Goal: Task Accomplishment & Management: Complete application form

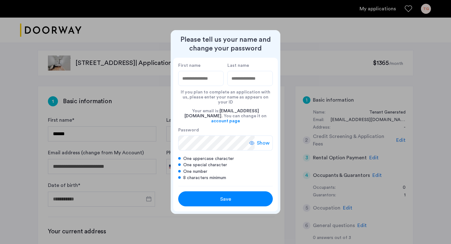
click at [206, 83] on input "First name" at bounding box center [200, 78] width 45 height 15
type input "******"
click at [240, 85] on input "Last name" at bounding box center [249, 78] width 45 height 15
type input "*******"
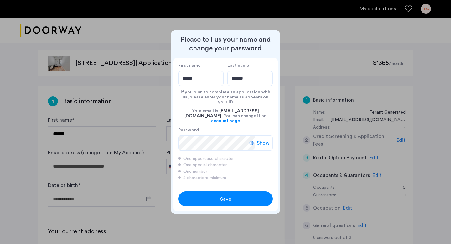
click at [266, 139] on span "Show" at bounding box center [263, 143] width 13 height 8
click at [216, 195] on div "Save" at bounding box center [225, 199] width 60 height 8
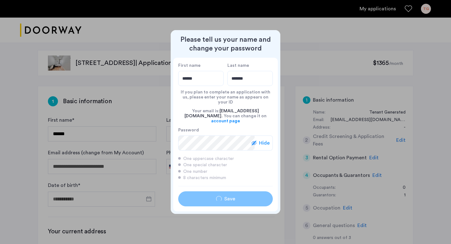
type input "******"
type input "*******"
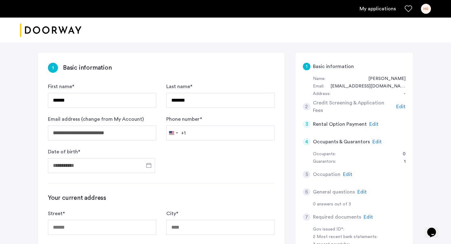
scroll to position [34, 0]
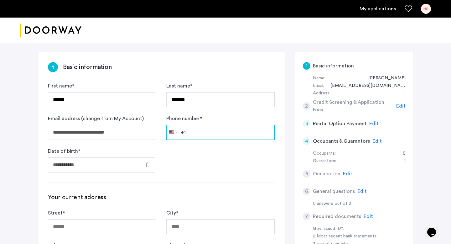
click at [217, 134] on input "Phone number *" at bounding box center [220, 132] width 108 height 15
type input "**********"
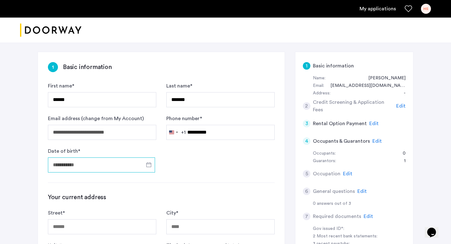
click at [100, 166] on input "Date of birth *" at bounding box center [101, 164] width 107 height 15
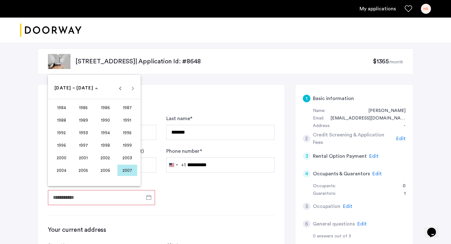
scroll to position [0, 0]
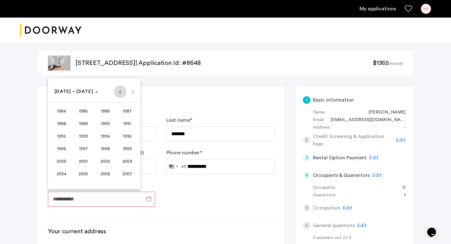
click at [120, 93] on span "Previous 24 years" at bounding box center [120, 91] width 13 height 13
click at [107, 173] on span "1958" at bounding box center [106, 173] width 20 height 11
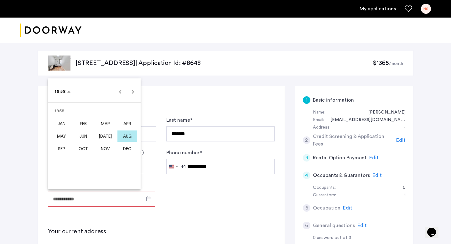
click at [128, 135] on span "AUG" at bounding box center [127, 135] width 20 height 11
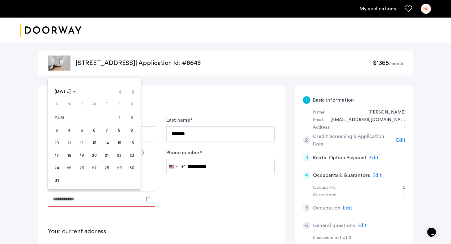
click at [81, 143] on span "12" at bounding box center [81, 142] width 11 height 11
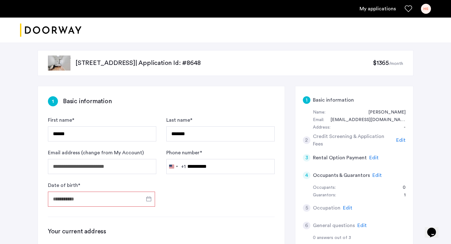
type input "**********"
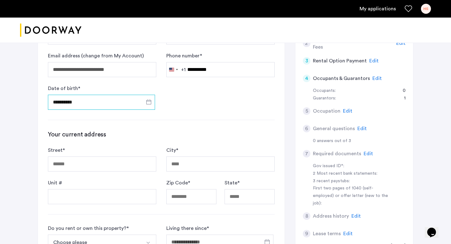
scroll to position [103, 0]
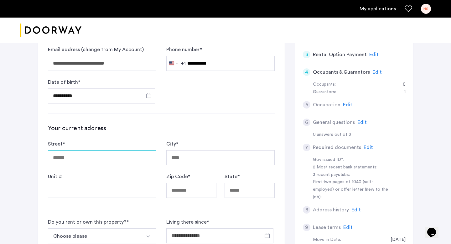
click at [110, 156] on input "Street *" at bounding box center [102, 157] width 108 height 15
type input "**********"
type input "*****"
type input "**"
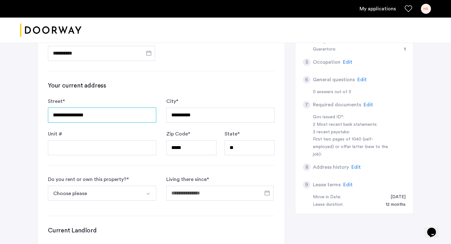
scroll to position [159, 0]
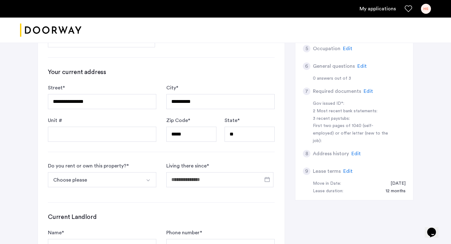
click at [147, 180] on img "Select option" at bounding box center [148, 180] width 5 height 5
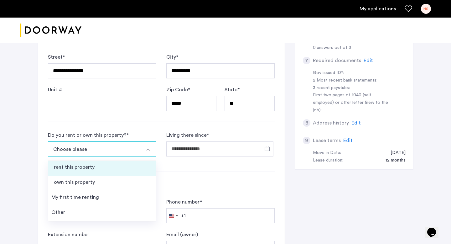
scroll to position [190, 0]
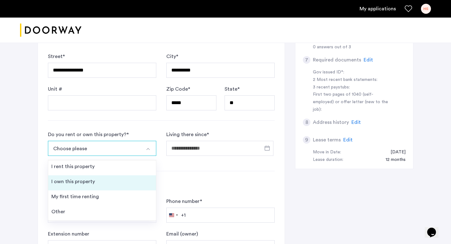
click at [124, 184] on li "I own this property" at bounding box center [102, 182] width 108 height 15
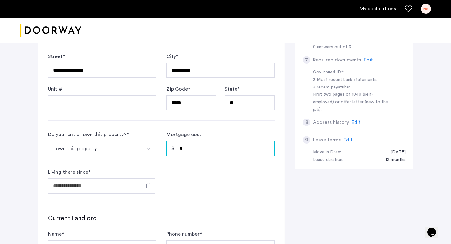
click at [216, 149] on input "*" at bounding box center [220, 148] width 108 height 15
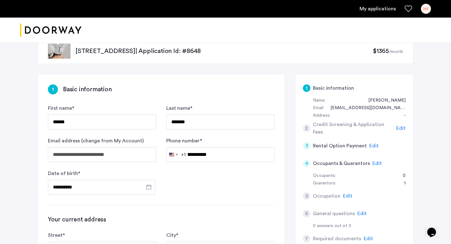
scroll to position [13, 0]
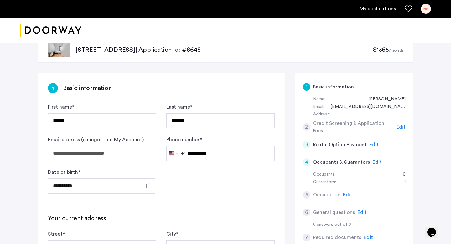
click at [374, 163] on span "Edit" at bounding box center [377, 161] width 9 height 5
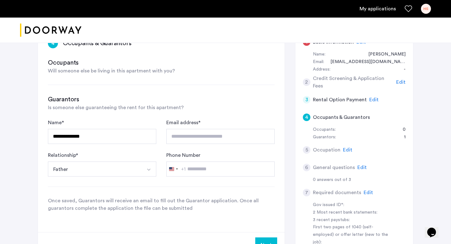
scroll to position [59, 0]
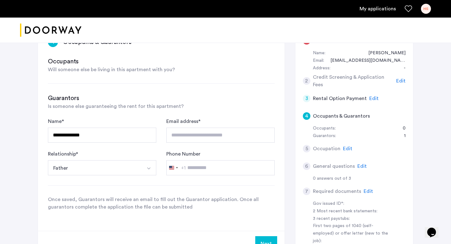
click at [347, 149] on span "Edit" at bounding box center [347, 148] width 9 height 5
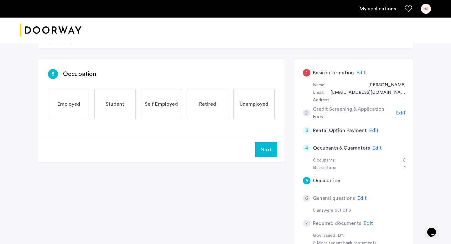
scroll to position [27, 0]
click at [116, 106] on span "Student" at bounding box center [115, 105] width 19 height 8
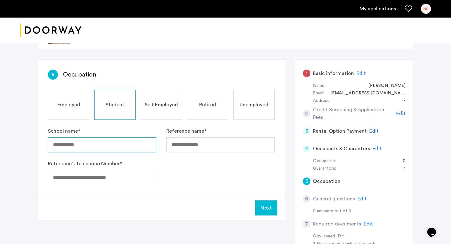
click at [117, 148] on input "School name *" at bounding box center [102, 144] width 108 height 15
click at [65, 146] on input "**********" at bounding box center [102, 144] width 108 height 15
type input "**********"
click at [177, 167] on form "**********" at bounding box center [161, 156] width 227 height 58
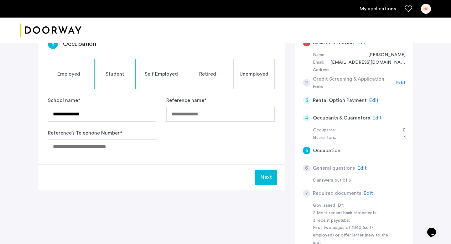
scroll to position [0, 0]
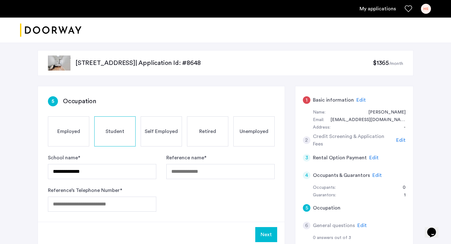
click at [357, 100] on span "Edit" at bounding box center [361, 99] width 9 height 5
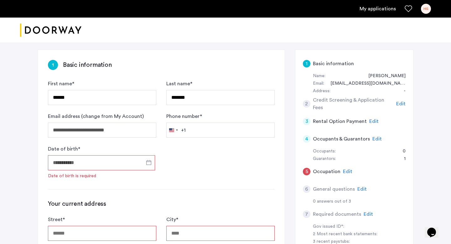
scroll to position [37, 0]
click at [117, 162] on input "Date of birth *" at bounding box center [101, 161] width 107 height 15
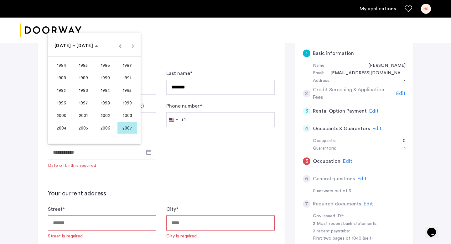
scroll to position [46, 0]
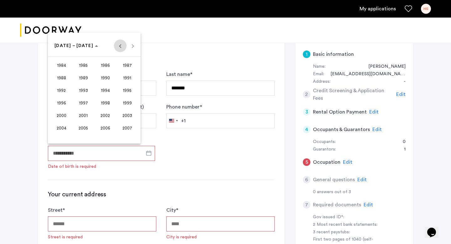
click at [119, 44] on span "Previous 24 years" at bounding box center [120, 45] width 13 height 13
click at [106, 127] on span "1958" at bounding box center [106, 127] width 20 height 11
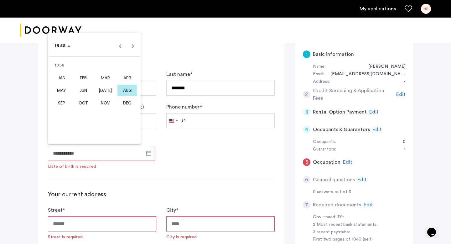
click at [123, 92] on span "AUG" at bounding box center [127, 90] width 20 height 11
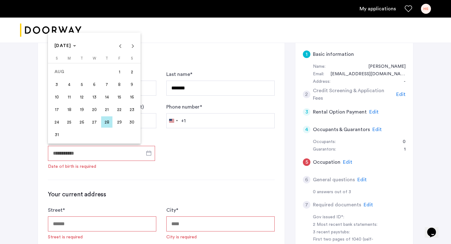
click at [83, 95] on span "12" at bounding box center [81, 96] width 11 height 11
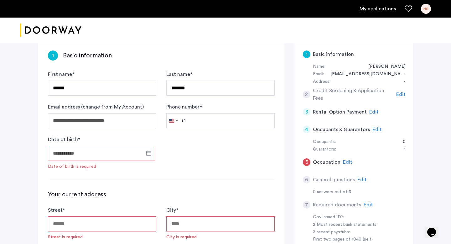
type input "**********"
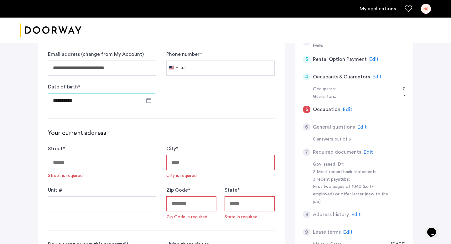
scroll to position [99, 0]
click at [117, 159] on input "Street *" at bounding box center [102, 161] width 108 height 15
type input "**********"
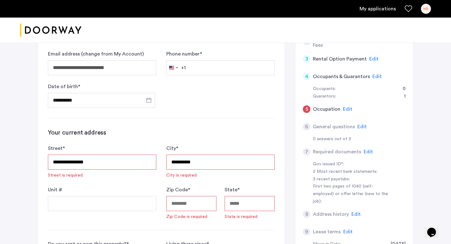
type input "*****"
type input "**"
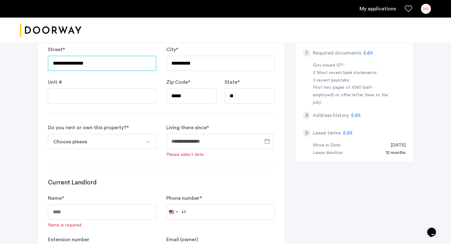
scroll to position [208, 0]
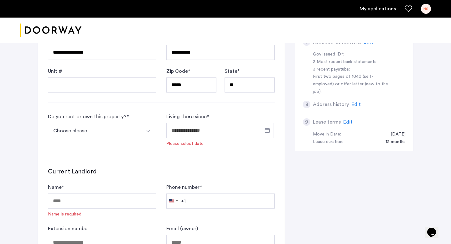
click at [149, 129] on img "Select option" at bounding box center [148, 130] width 5 height 5
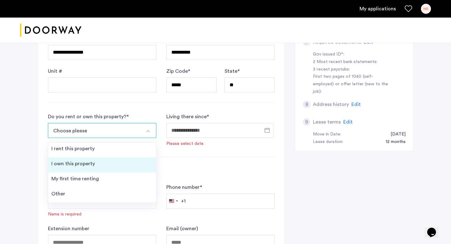
click at [121, 162] on li "I own this property" at bounding box center [102, 164] width 108 height 15
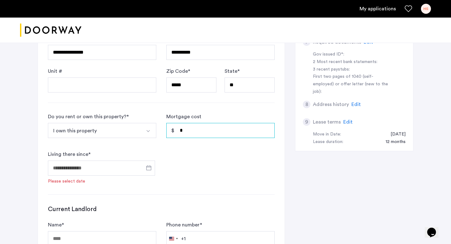
click at [199, 132] on input "*" at bounding box center [220, 130] width 108 height 15
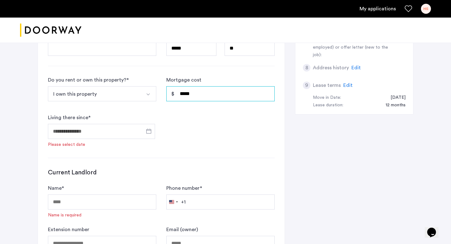
scroll to position [246, 0]
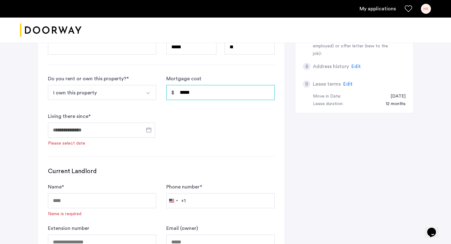
type input "*****"
click at [183, 79] on label "Mortgage cost" at bounding box center [183, 79] width 35 height 8
click at [183, 85] on input "*****" at bounding box center [220, 92] width 108 height 15
click at [122, 129] on input "Living there since *" at bounding box center [101, 129] width 107 height 15
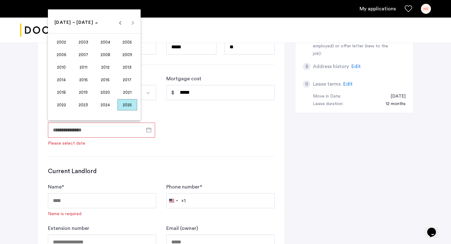
click at [145, 144] on div at bounding box center [225, 122] width 451 height 244
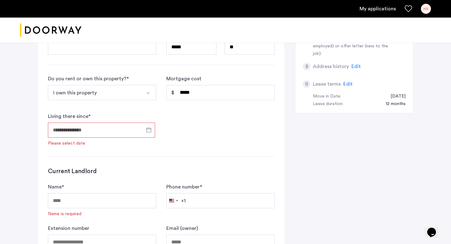
click at [134, 130] on input "Living there since *" at bounding box center [101, 129] width 107 height 15
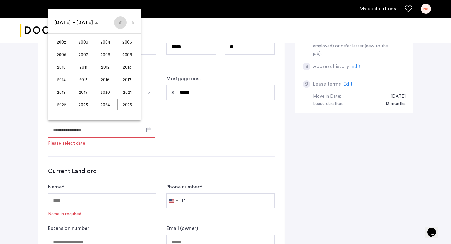
click at [119, 21] on span "Previous 24 years" at bounding box center [120, 22] width 13 height 13
click at [83, 77] on span "1991" at bounding box center [84, 79] width 20 height 11
click at [108, 69] on span "[DATE]" at bounding box center [106, 66] width 20 height 11
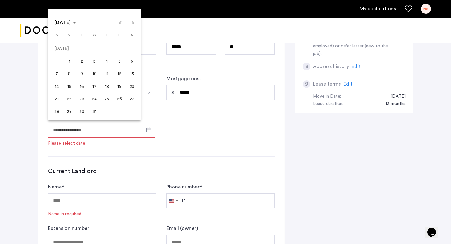
click at [74, 62] on span "1" at bounding box center [69, 60] width 11 height 11
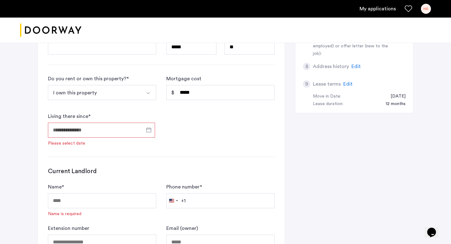
type input "**********"
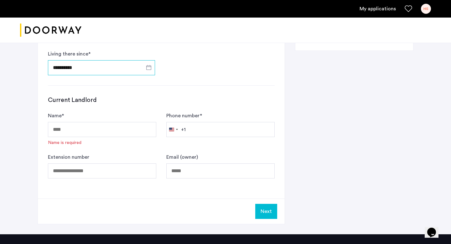
scroll to position [311, 0]
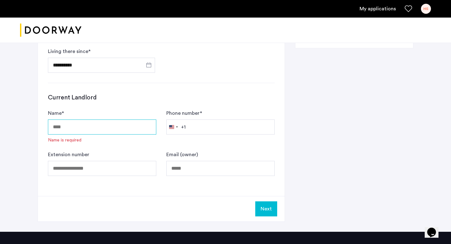
click at [133, 129] on input "Name *" at bounding box center [102, 126] width 108 height 15
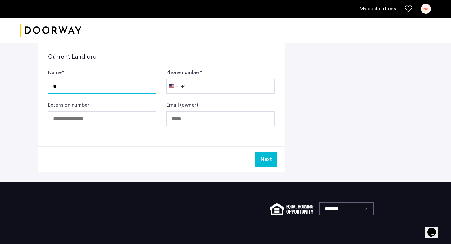
scroll to position [352, 0]
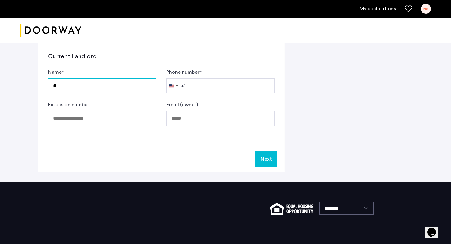
type input "**"
click at [267, 161] on button "Next" at bounding box center [266, 158] width 22 height 15
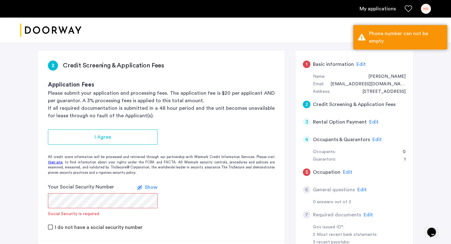
scroll to position [39, 0]
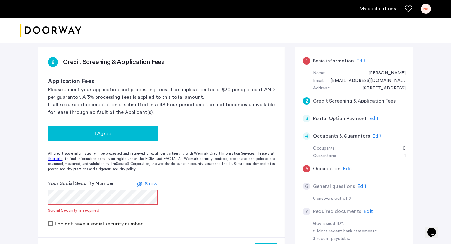
click at [118, 139] on button "I Agree" at bounding box center [103, 133] width 110 height 15
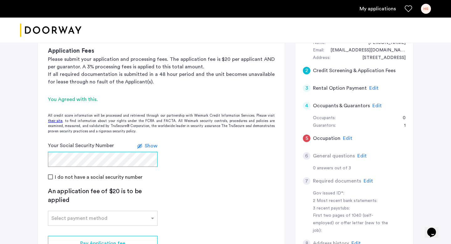
scroll to position [72, 0]
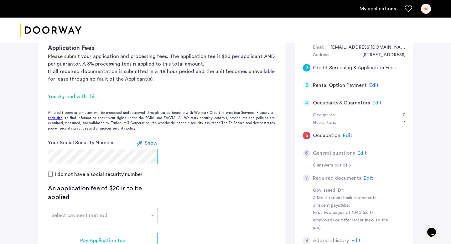
click at [39, 157] on form "Your Social Security Number Show I do not have a social security number" at bounding box center [161, 158] width 247 height 39
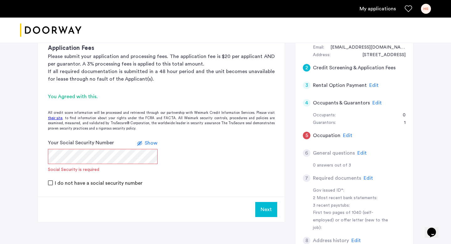
click at [209, 133] on app-credit-screening "2 Credit Screening & Application Fees Application Fees Please submit your appli…" at bounding box center [161, 118] width 247 height 208
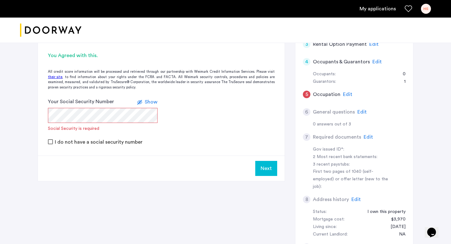
scroll to position [116, 0]
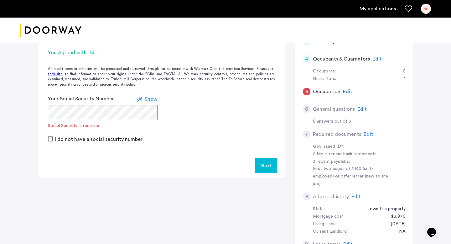
click at [367, 133] on span "Edit" at bounding box center [368, 134] width 9 height 5
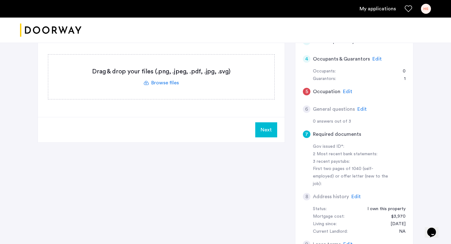
click at [340, 134] on h5 "Required documents" at bounding box center [337, 134] width 48 height 8
click at [154, 71] on label at bounding box center [161, 77] width 226 height 44
click at [0, 0] on input "file" at bounding box center [0, 0] width 0 height 0
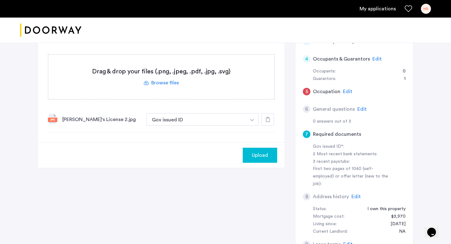
click at [169, 82] on label at bounding box center [161, 77] width 226 height 44
click at [0, 0] on input "file" at bounding box center [0, 0] width 0 height 0
click at [169, 82] on label at bounding box center [161, 77] width 226 height 44
click at [0, 0] on input "file" at bounding box center [0, 0] width 0 height 0
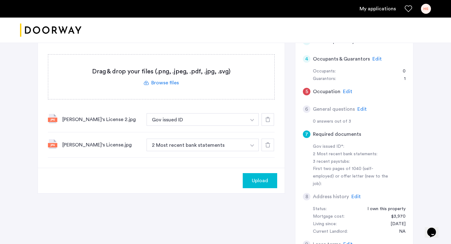
click at [252, 120] on img "button" at bounding box center [252, 120] width 4 height 3
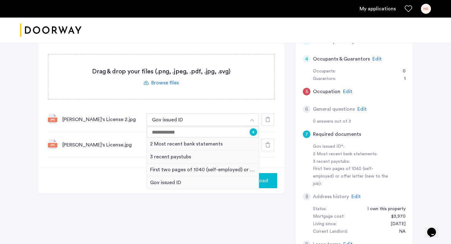
click at [252, 120] on img "button" at bounding box center [252, 120] width 4 height 3
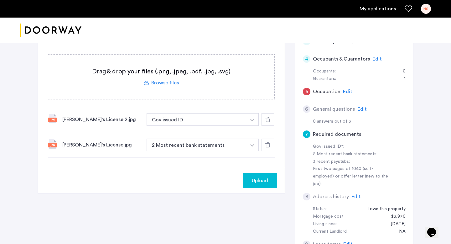
click at [109, 141] on div "[PERSON_NAME]'s License.jpg" at bounding box center [101, 145] width 79 height 8
click at [268, 144] on icon at bounding box center [267, 144] width 5 height 5
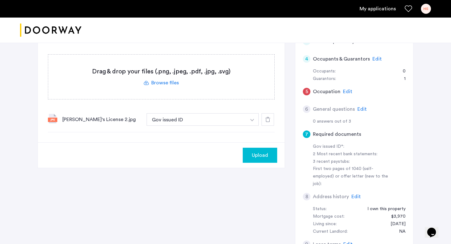
click at [266, 119] on icon at bounding box center [267, 119] width 5 height 5
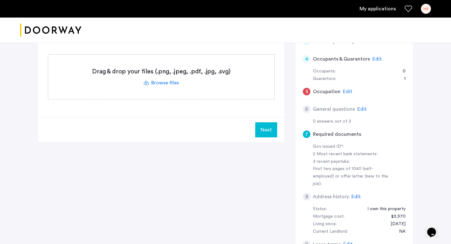
click at [165, 81] on label at bounding box center [161, 77] width 226 height 44
click at [0, 0] on input "file" at bounding box center [0, 0] width 0 height 0
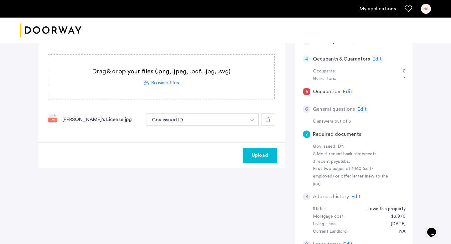
click at [262, 154] on span "Upload" at bounding box center [260, 155] width 16 height 8
click at [262, 150] on button "Next" at bounding box center [266, 155] width 22 height 15
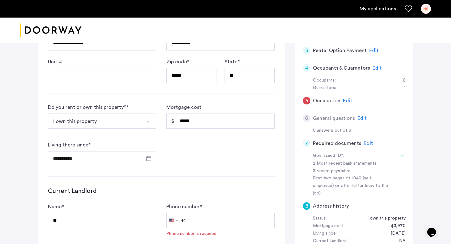
scroll to position [109, 0]
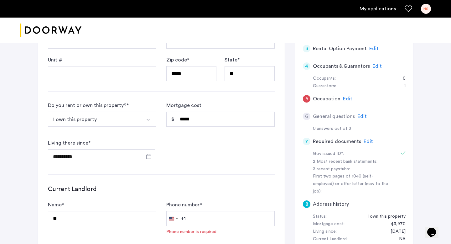
click at [366, 139] on span "Edit" at bounding box center [368, 141] width 9 height 5
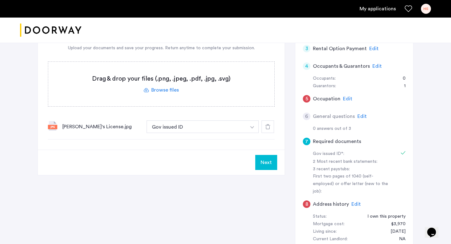
click at [253, 127] on img "button" at bounding box center [252, 127] width 4 height 3
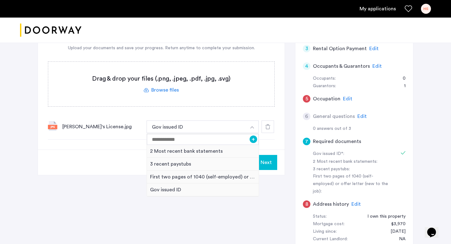
click at [244, 97] on label at bounding box center [161, 84] width 226 height 44
click at [0, 0] on input "file" at bounding box center [0, 0] width 0 height 0
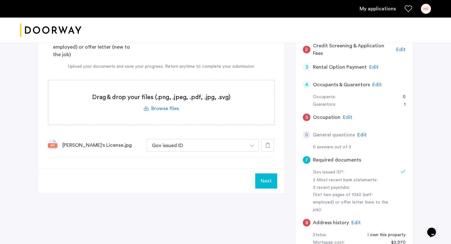
scroll to position [93, 0]
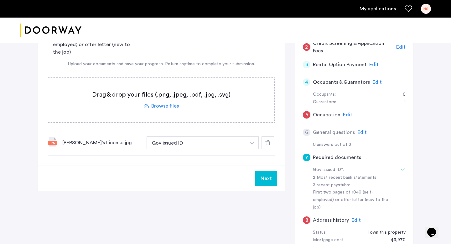
click at [252, 143] on img "button" at bounding box center [252, 143] width 4 height 3
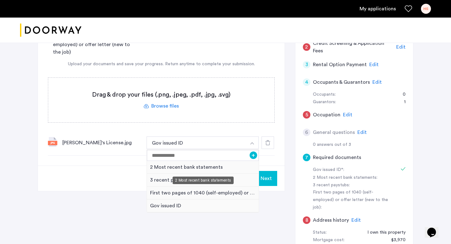
click at [218, 168] on div "2 Most recent bank statements" at bounding box center [203, 167] width 112 height 13
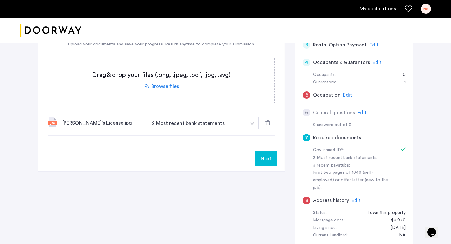
scroll to position [114, 0]
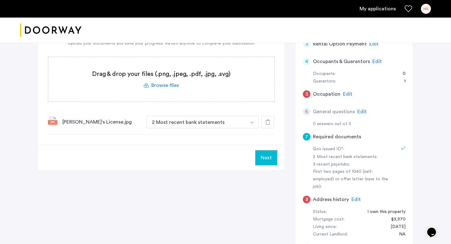
click at [266, 157] on button "Next" at bounding box center [266, 157] width 22 height 15
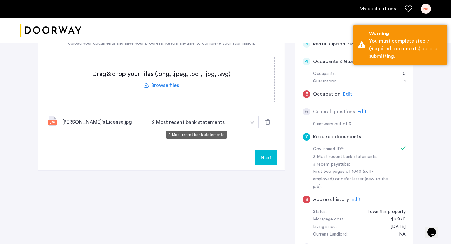
click at [205, 122] on button "2 Most recent bank statements" at bounding box center [197, 122] width 100 height 13
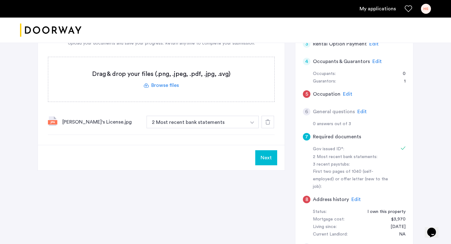
click at [167, 85] on label at bounding box center [161, 79] width 226 height 44
click at [0, 0] on input "file" at bounding box center [0, 0] width 0 height 0
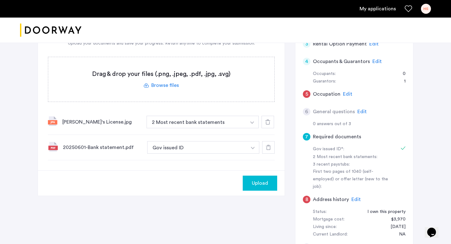
click at [256, 184] on span "Upload" at bounding box center [260, 183] width 16 height 8
click at [261, 183] on button "Next" at bounding box center [266, 182] width 22 height 15
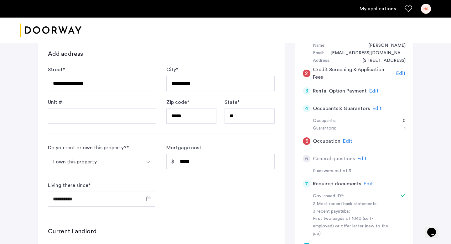
scroll to position [68, 0]
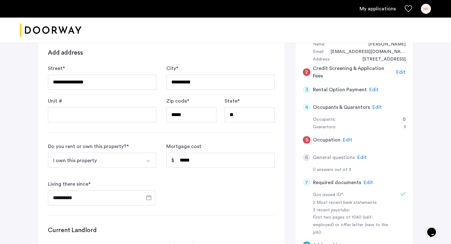
click at [366, 180] on span "Edit" at bounding box center [368, 182] width 9 height 5
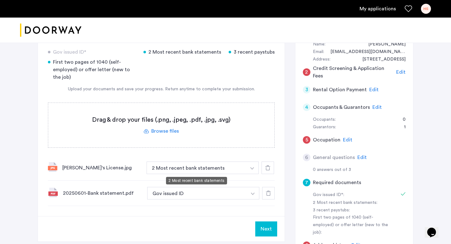
click at [241, 168] on button "2 Most recent bank statements" at bounding box center [197, 167] width 100 height 13
click at [168, 128] on label at bounding box center [161, 125] width 226 height 44
click at [0, 0] on input "file" at bounding box center [0, 0] width 0 height 0
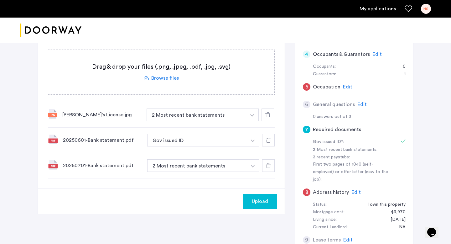
scroll to position [124, 0]
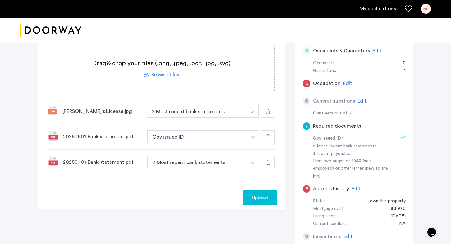
click at [256, 200] on span "Upload" at bounding box center [260, 198] width 16 height 8
click at [264, 199] on button "Next" at bounding box center [266, 197] width 22 height 15
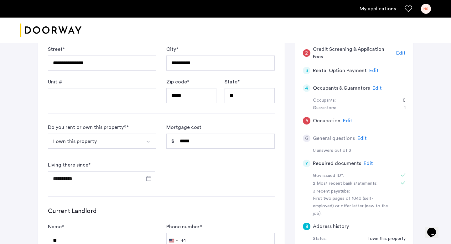
scroll to position [88, 0]
click at [367, 161] on span "Edit" at bounding box center [368, 162] width 9 height 5
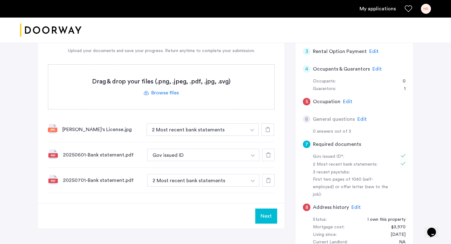
scroll to position [107, 0]
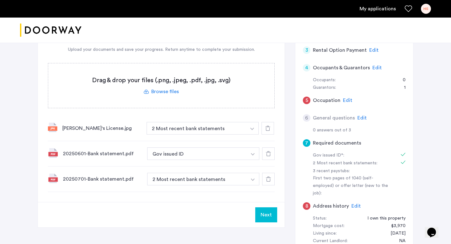
click at [253, 134] on button "button" at bounding box center [252, 128] width 13 height 13
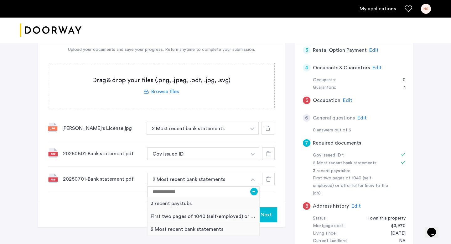
click at [253, 178] on button "button" at bounding box center [253, 179] width 13 height 13
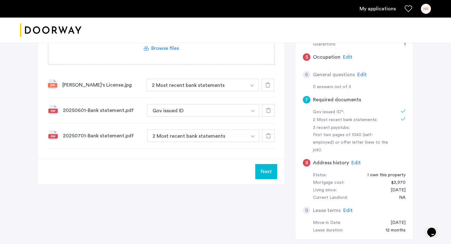
scroll to position [157, 0]
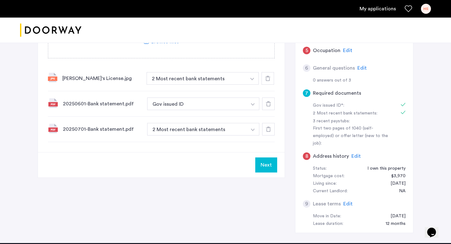
click at [263, 161] on button "Next" at bounding box center [266, 164] width 22 height 15
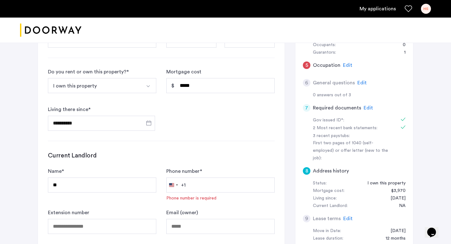
scroll to position [147, 0]
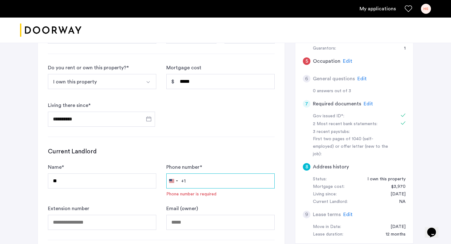
click at [247, 184] on input "Phone number *" at bounding box center [220, 180] width 108 height 15
type input "**********"
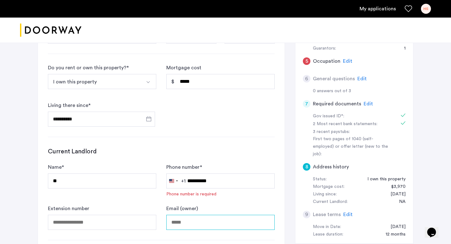
type input "**********"
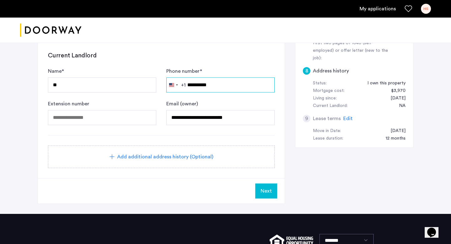
scroll to position [244, 0]
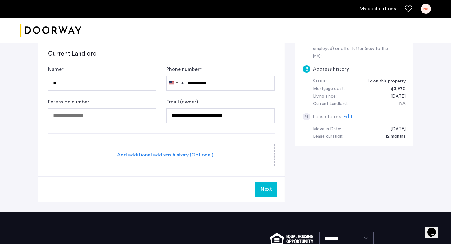
click at [266, 190] on span "Next" at bounding box center [266, 189] width 11 height 8
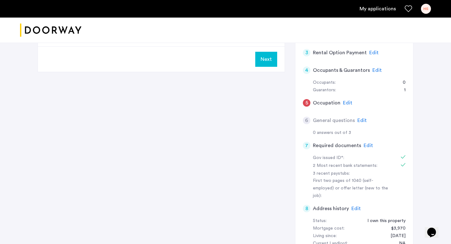
scroll to position [105, 0]
click at [368, 145] on span "Edit" at bounding box center [368, 145] width 9 height 5
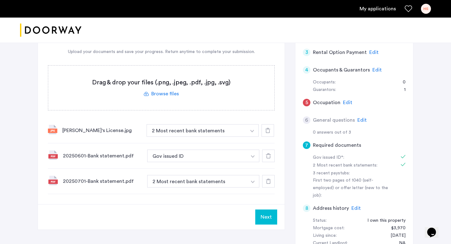
click at [169, 92] on label at bounding box center [161, 87] width 226 height 44
click at [0, 0] on input "file" at bounding box center [0, 0] width 0 height 0
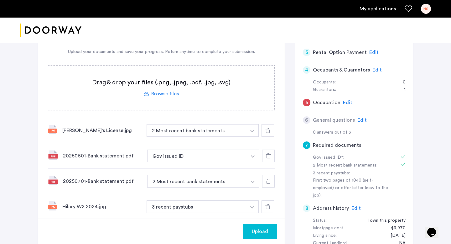
click at [253, 132] on img "button" at bounding box center [252, 131] width 4 height 3
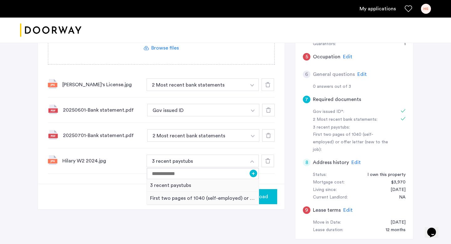
scroll to position [152, 0]
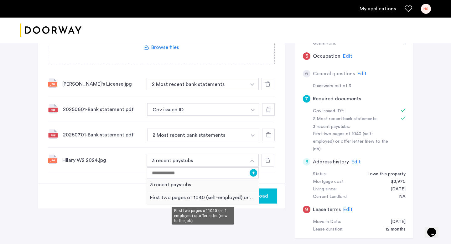
click at [236, 199] on div "First two pages of 1040 (self-employed) or offer letter (new to the job)" at bounding box center [203, 197] width 112 height 13
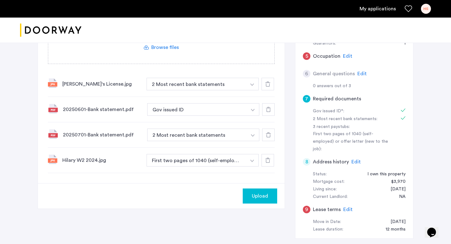
click at [259, 194] on span "Upload" at bounding box center [260, 196] width 16 height 8
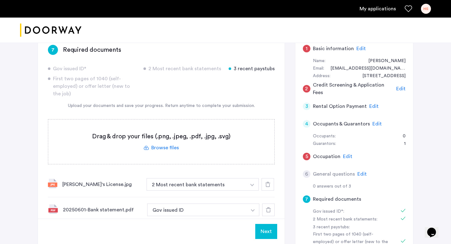
scroll to position [49, 0]
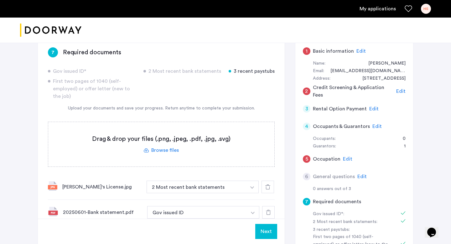
click at [371, 108] on span "Edit" at bounding box center [373, 108] width 9 height 5
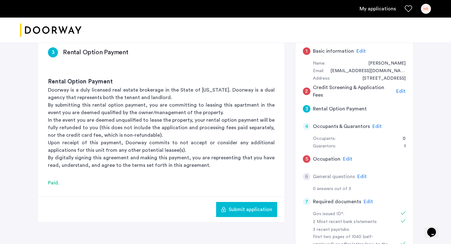
click at [376, 125] on span "Edit" at bounding box center [377, 126] width 9 height 5
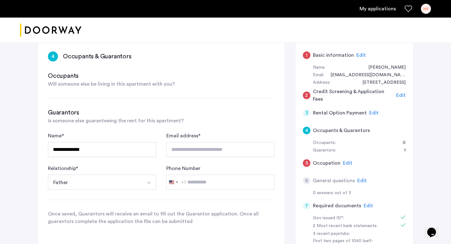
scroll to position [45, 0]
click at [152, 85] on span "Will someone else be living in this apartment with you?" at bounding box center [111, 83] width 127 height 5
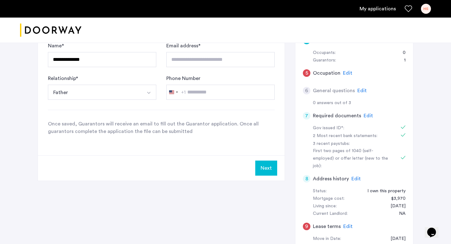
scroll to position [136, 0]
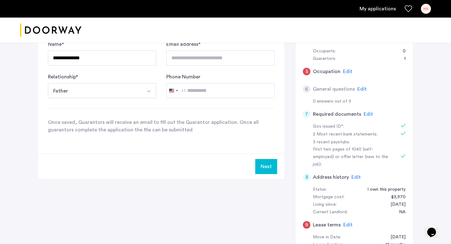
click at [263, 167] on button "Next" at bounding box center [266, 166] width 22 height 15
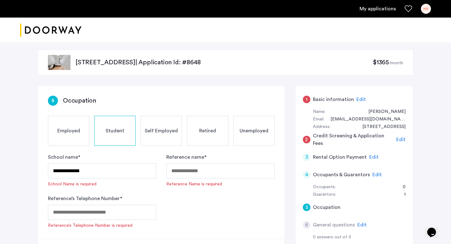
scroll to position [0, 0]
click at [117, 134] on span "Student" at bounding box center [115, 132] width 19 height 8
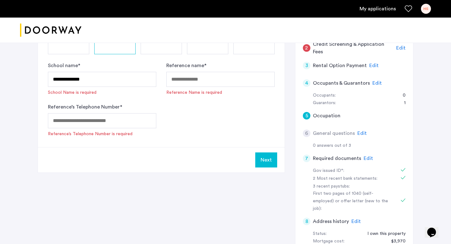
scroll to position [92, 0]
click at [367, 156] on span "Edit" at bounding box center [368, 157] width 9 height 5
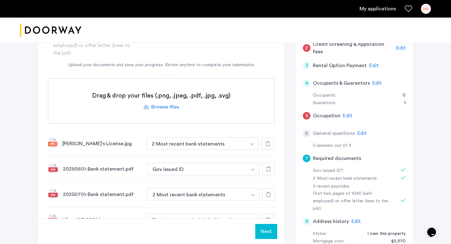
scroll to position [92, 0]
click at [172, 107] on label at bounding box center [161, 101] width 226 height 44
click at [0, 0] on input "file" at bounding box center [0, 0] width 0 height 0
click at [168, 107] on label at bounding box center [161, 101] width 226 height 44
click at [0, 0] on input "file" at bounding box center [0, 0] width 0 height 0
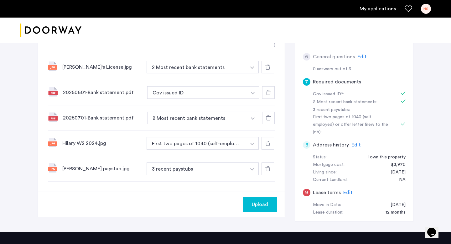
scroll to position [171, 0]
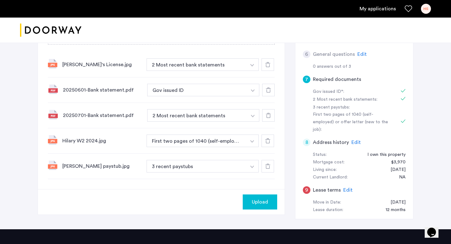
click at [258, 204] on span "Upload" at bounding box center [260, 202] width 16 height 8
click at [267, 199] on button "Next" at bounding box center [266, 201] width 22 height 15
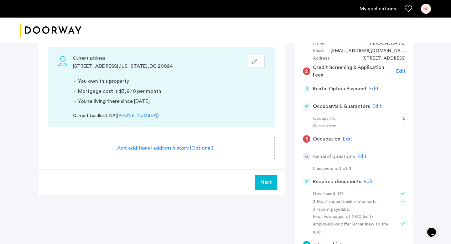
scroll to position [70, 0]
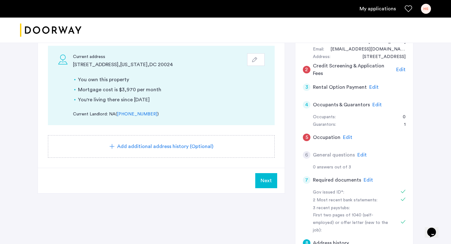
click at [265, 184] on span "Next" at bounding box center [266, 181] width 11 height 8
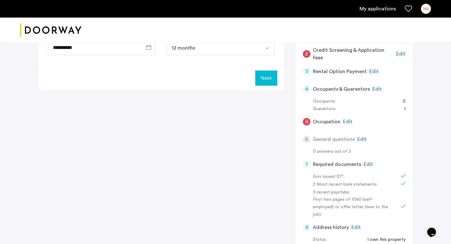
scroll to position [88, 0]
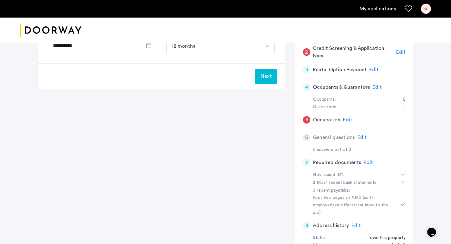
click at [347, 117] on span "Edit" at bounding box center [347, 119] width 9 height 5
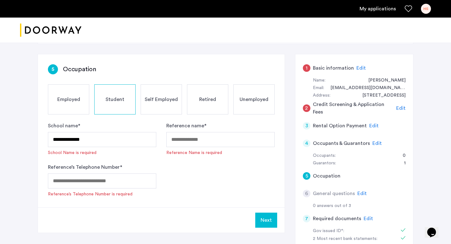
scroll to position [39, 0]
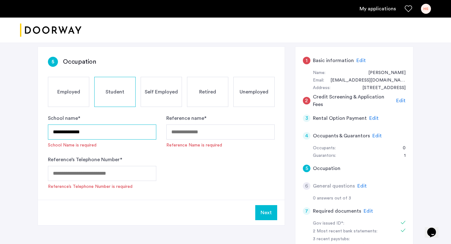
drag, startPoint x: 111, startPoint y: 131, endPoint x: 48, endPoint y: 131, distance: 63.0
click at [48, 131] on div "**********" at bounding box center [161, 123] width 247 height 153
click at [73, 89] on span "Employed" at bounding box center [68, 92] width 23 height 8
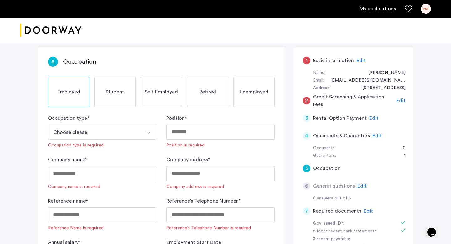
click at [148, 132] on img "Select option" at bounding box center [148, 132] width 5 height 5
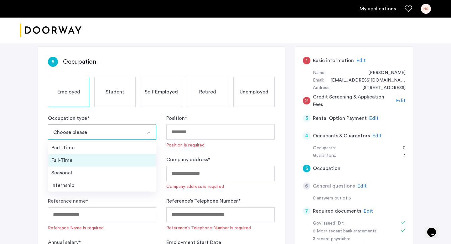
click at [124, 164] on li "Full-Time" at bounding box center [102, 160] width 108 height 13
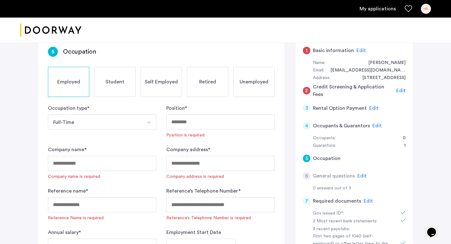
scroll to position [51, 0]
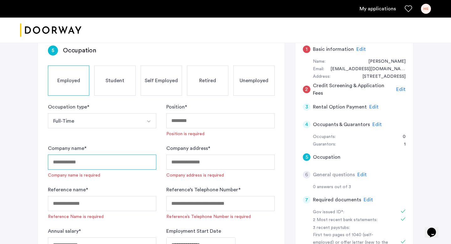
click at [124, 164] on input "Company name *" at bounding box center [102, 161] width 108 height 15
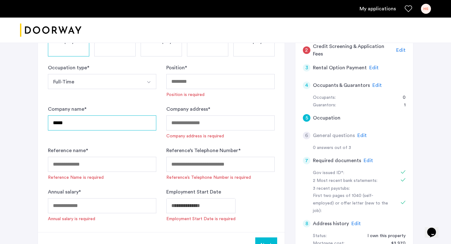
scroll to position [92, 0]
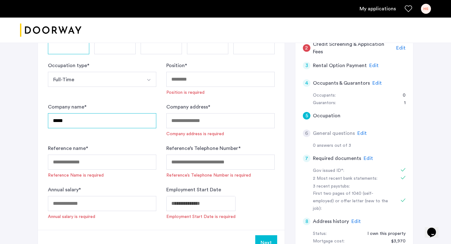
type input "*****"
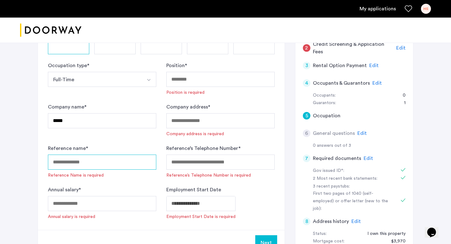
click at [117, 165] on input "Reference name *" at bounding box center [102, 161] width 108 height 15
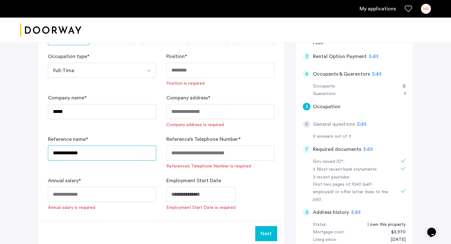
scroll to position [104, 0]
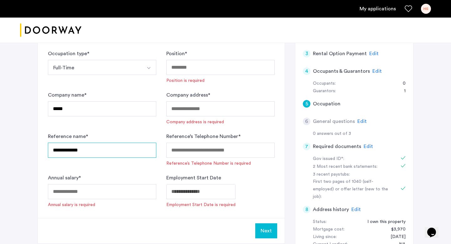
type input "**********"
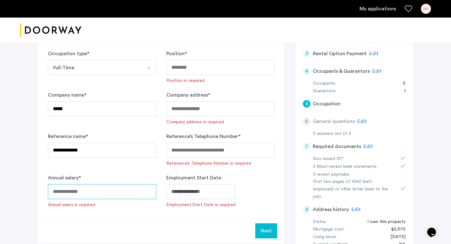
click at [120, 193] on input "Annual salary *" at bounding box center [102, 191] width 108 height 15
click at [51, 192] on input "******" at bounding box center [102, 191] width 108 height 15
click at [75, 193] on input "******" at bounding box center [102, 191] width 108 height 15
click at [53, 191] on input "******" at bounding box center [102, 191] width 108 height 15
click at [60, 191] on input "******" at bounding box center [102, 191] width 108 height 15
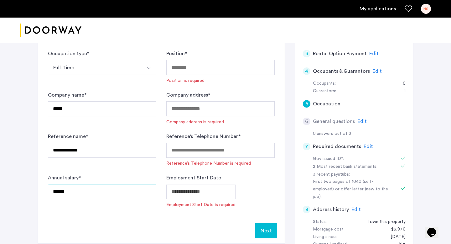
click at [85, 190] on input "******" at bounding box center [102, 191] width 108 height 15
type input "******"
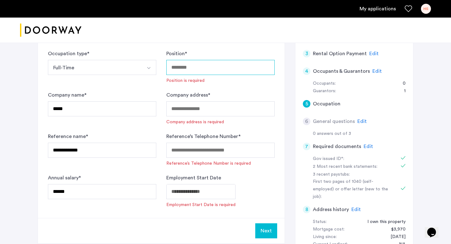
click at [217, 66] on input "Position *" at bounding box center [220, 67] width 108 height 15
click at [198, 69] on input "Position *" at bounding box center [220, 67] width 108 height 15
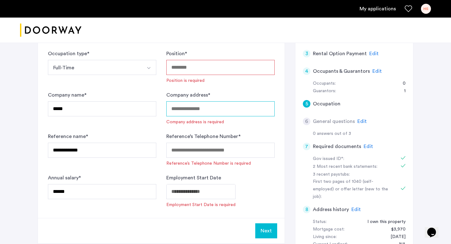
click at [191, 107] on input "Company address *" at bounding box center [220, 108] width 108 height 15
click at [244, 91] on form "**********" at bounding box center [161, 129] width 227 height 158
click at [232, 111] on input "Company address *" at bounding box center [220, 108] width 108 height 15
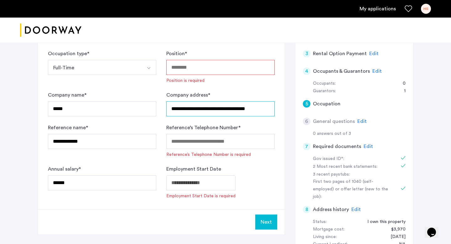
type input "**********"
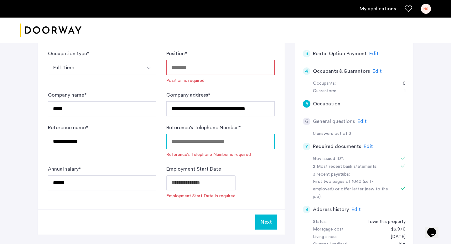
click at [176, 144] on input "Reference’s Telephone Number *" at bounding box center [220, 141] width 108 height 15
type input "**********"
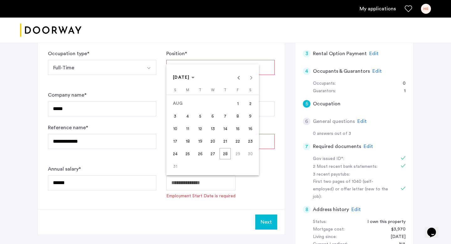
click at [188, 140] on body "**********" at bounding box center [225, 18] width 451 height 244
click at [237, 75] on span "Previous month" at bounding box center [238, 77] width 13 height 13
click at [203, 119] on span "1" at bounding box center [200, 115] width 11 height 11
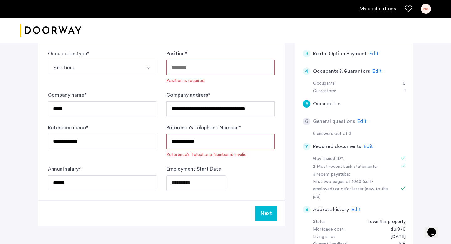
click at [206, 140] on body "**********" at bounding box center [225, 18] width 451 height 244
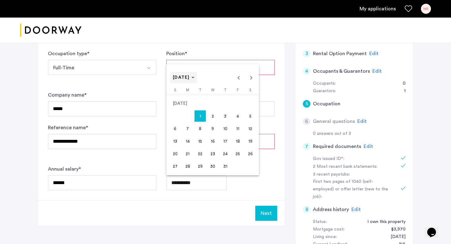
click at [195, 76] on span "[DATE]" at bounding box center [184, 77] width 22 height 5
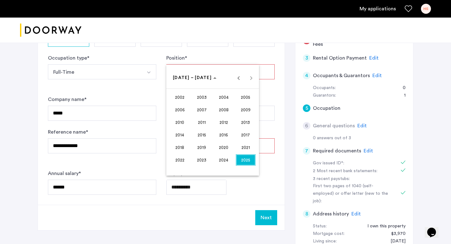
scroll to position [104, 0]
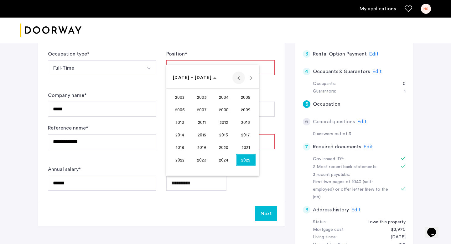
click at [241, 80] on span "Previous 24 years" at bounding box center [238, 77] width 13 height 13
click at [246, 142] on span "1997" at bounding box center [246, 147] width 20 height 11
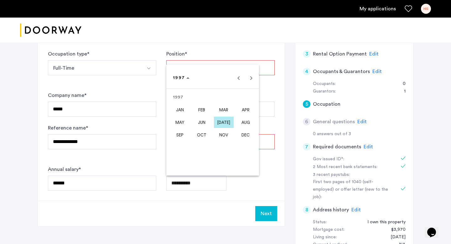
click at [223, 123] on span "[DATE]" at bounding box center [224, 122] width 20 height 11
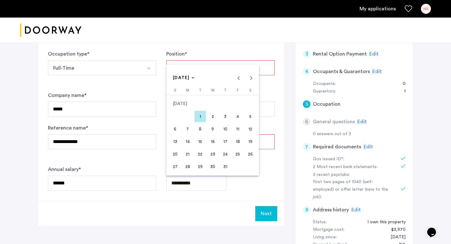
click at [265, 216] on div at bounding box center [225, 122] width 451 height 244
click at [206, 140] on body "**********" at bounding box center [225, 18] width 451 height 244
click at [195, 77] on icon "Choose month and year" at bounding box center [192, 78] width 3 height 2
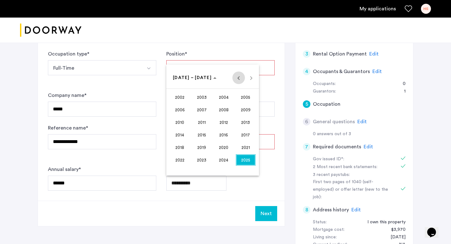
click at [238, 77] on span "Previous 24 years" at bounding box center [238, 77] width 13 height 13
click at [251, 78] on span "Next 24 years" at bounding box center [251, 77] width 13 height 13
click at [241, 146] on span "1997" at bounding box center [246, 147] width 20 height 11
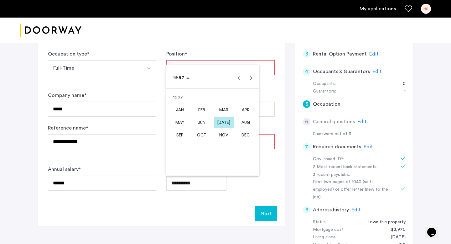
click at [224, 121] on span "[DATE]" at bounding box center [224, 122] width 20 height 11
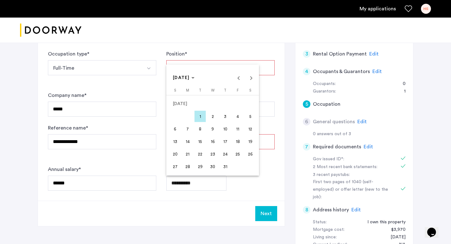
click at [199, 118] on span "1" at bounding box center [200, 116] width 11 height 11
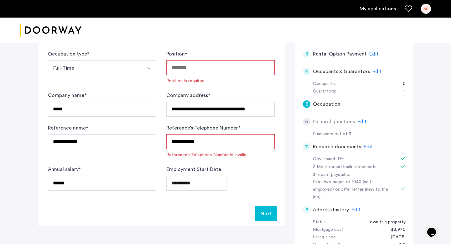
type input "**********"
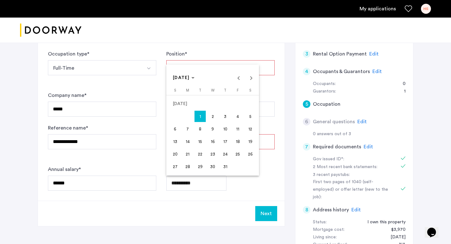
click at [206, 140] on body "**********" at bounding box center [225, 18] width 451 height 244
click at [254, 180] on div at bounding box center [225, 122] width 451 height 244
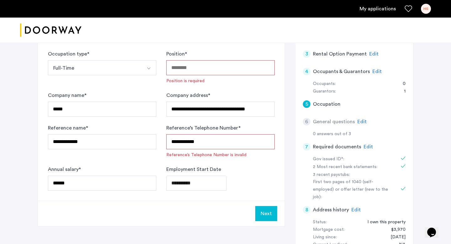
click at [191, 142] on input "**********" at bounding box center [220, 141] width 108 height 15
click at [182, 141] on input "**********" at bounding box center [220, 141] width 108 height 15
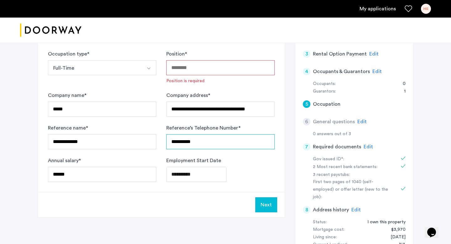
type input "**********"
click at [194, 68] on input "Position *" at bounding box center [220, 67] width 108 height 15
click at [175, 69] on input "Position *" at bounding box center [220, 67] width 108 height 15
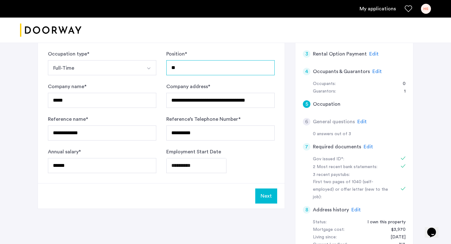
type input "*"
click at [208, 69] on input "**********" at bounding box center [220, 67] width 108 height 15
click at [240, 68] on input "**********" at bounding box center [220, 67] width 108 height 15
click at [270, 72] on input "**********" at bounding box center [220, 67] width 108 height 15
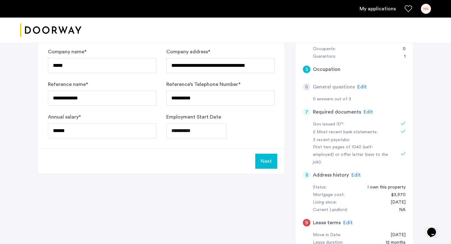
scroll to position [140, 0]
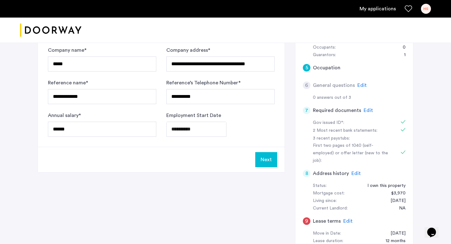
type input "**********"
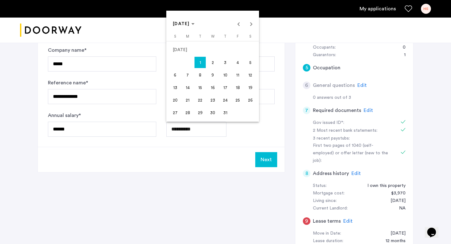
click at [202, 80] on span "8" at bounding box center [200, 74] width 11 height 11
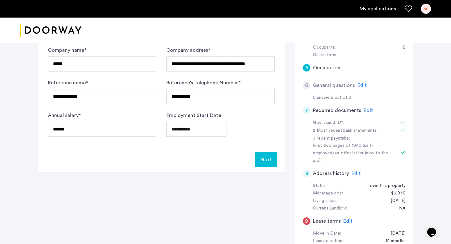
type input "**********"
click at [268, 160] on button "Next" at bounding box center [266, 159] width 22 height 15
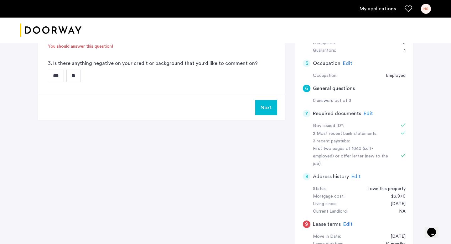
scroll to position [145, 0]
click at [368, 111] on span "Edit" at bounding box center [368, 113] width 9 height 5
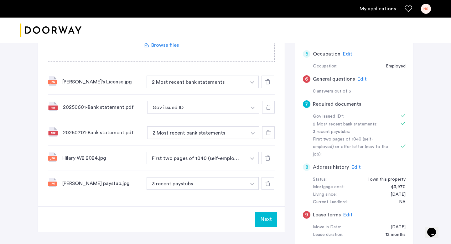
scroll to position [155, 0]
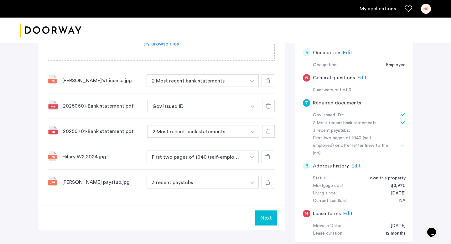
click at [253, 87] on button "button" at bounding box center [252, 80] width 13 height 13
click at [231, 185] on div "3 recent paystubs" at bounding box center [203, 181] width 112 height 13
click at [252, 87] on button "button" at bounding box center [252, 80] width 13 height 13
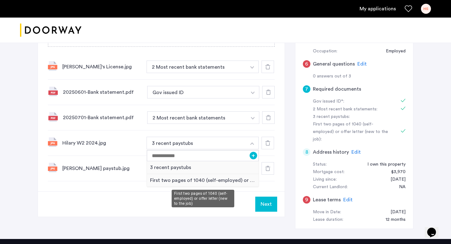
scroll to position [168, 0]
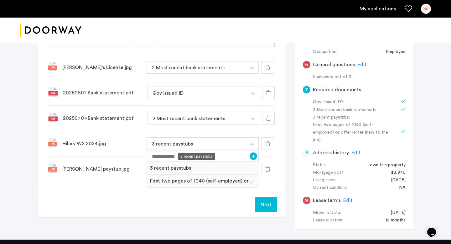
click at [205, 147] on button "3 recent paystubs" at bounding box center [197, 143] width 100 height 13
click at [243, 199] on div "Next" at bounding box center [161, 204] width 247 height 25
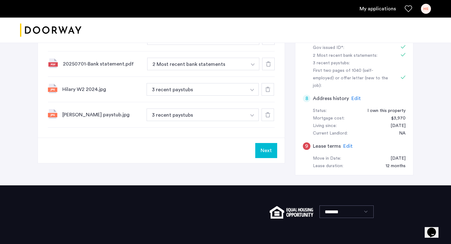
scroll to position [222, 0]
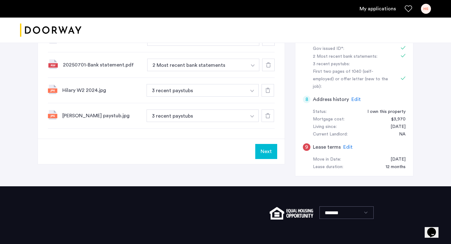
click at [265, 148] on button "Next" at bounding box center [266, 151] width 22 height 15
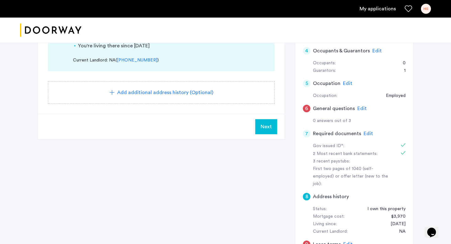
scroll to position [126, 0]
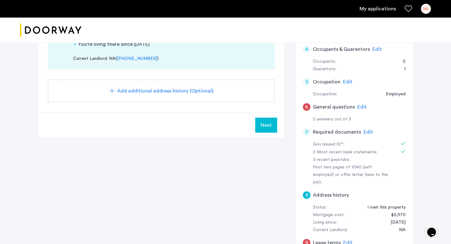
click at [366, 129] on span "Edit" at bounding box center [368, 131] width 9 height 5
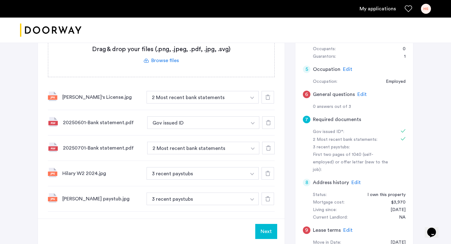
scroll to position [147, 0]
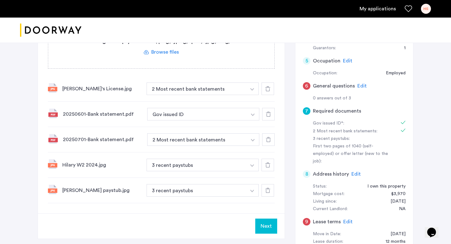
click at [253, 90] on img "button" at bounding box center [252, 89] width 4 height 3
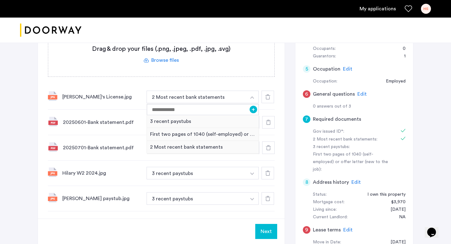
scroll to position [140, 0]
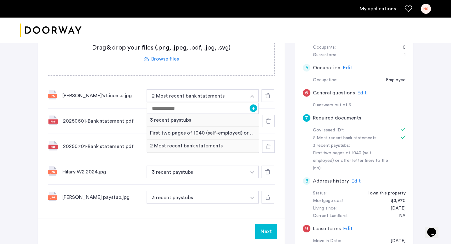
click at [227, 81] on div "Gov issued ID* 2 Most recent bank statements 3 recent paystubs First two pages …" at bounding box center [161, 93] width 227 height 234
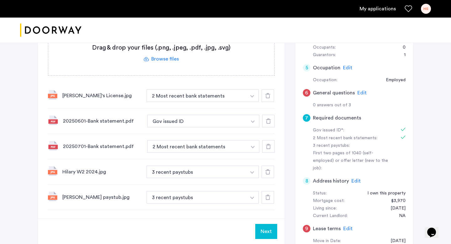
click at [253, 97] on img "button" at bounding box center [252, 96] width 4 height 3
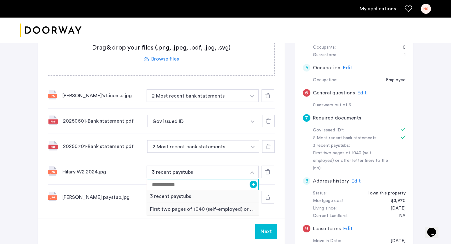
click at [227, 183] on input at bounding box center [203, 184] width 112 height 11
type input "**"
click at [228, 170] on button "3 recent paystubs" at bounding box center [197, 171] width 100 height 13
click at [252, 185] on button "+" at bounding box center [254, 184] width 8 height 8
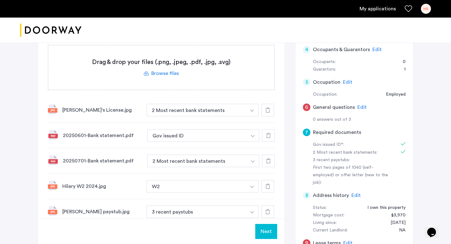
scroll to position [125, 0]
click at [254, 112] on img "button" at bounding box center [252, 111] width 4 height 3
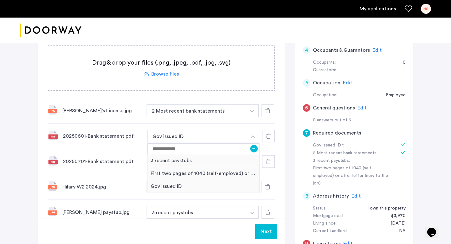
click at [254, 111] on button "button" at bounding box center [252, 110] width 13 height 13
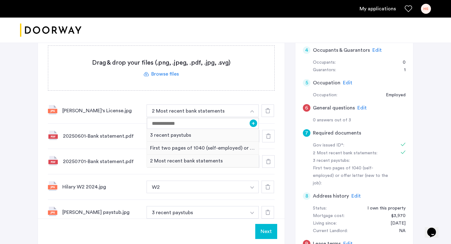
click at [219, 97] on div "Gov issued ID* 2 Most recent bank statements 3 recent paystubs First two pages …" at bounding box center [161, 108] width 227 height 234
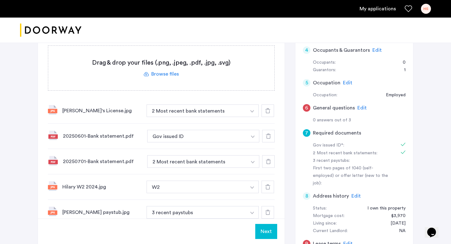
click at [252, 112] on img "button" at bounding box center [252, 111] width 4 height 3
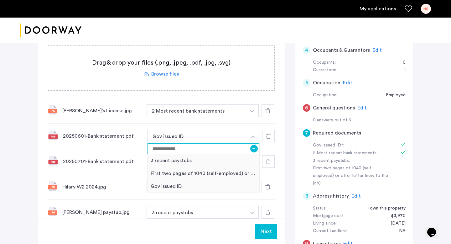
click at [195, 148] on input at bounding box center [204, 148] width 112 height 11
type input "*"
click at [268, 139] on div at bounding box center [268, 136] width 13 height 13
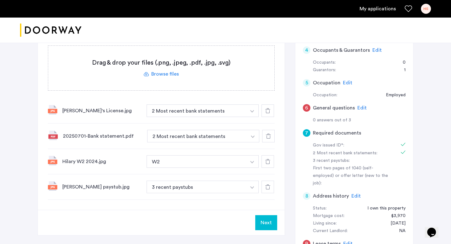
click at [250, 109] on button "button" at bounding box center [252, 110] width 13 height 13
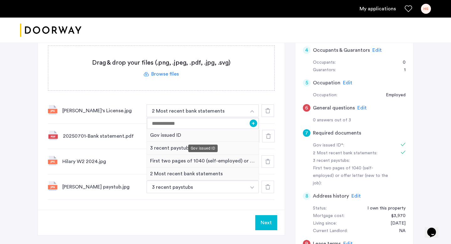
click at [194, 134] on div "Gov issued ID" at bounding box center [203, 135] width 112 height 13
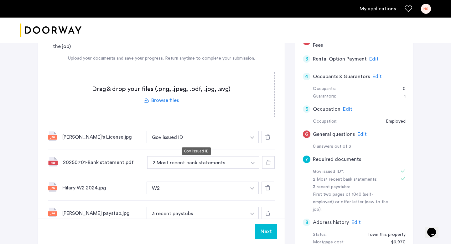
scroll to position [97, 0]
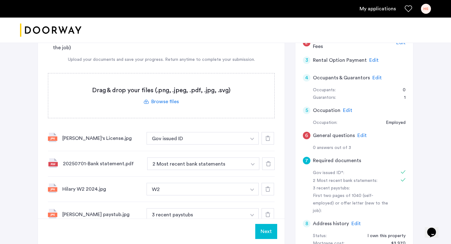
click at [165, 102] on label at bounding box center [161, 95] width 226 height 44
click at [0, 0] on input "file" at bounding box center [0, 0] width 0 height 0
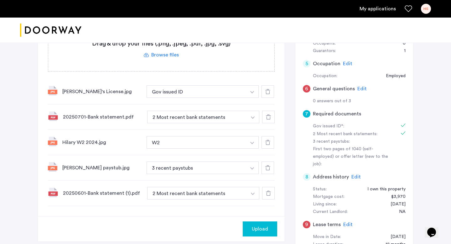
scroll to position [147, 0]
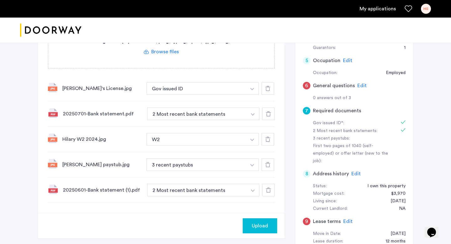
click at [253, 225] on span "Upload" at bounding box center [260, 226] width 16 height 8
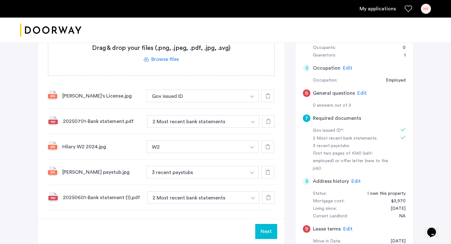
scroll to position [141, 0]
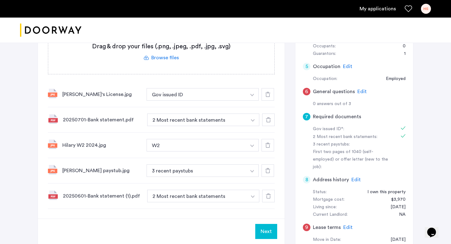
click at [252, 96] on img "button" at bounding box center [252, 95] width 4 height 3
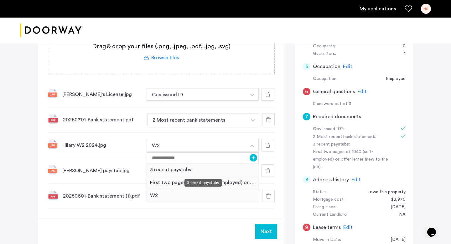
click at [202, 172] on div "3 recent paystubs" at bounding box center [203, 169] width 112 height 13
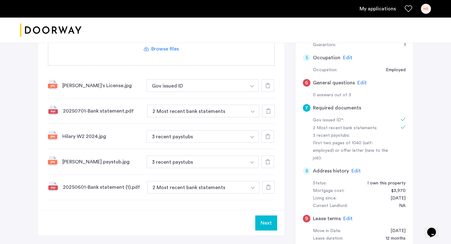
scroll to position [149, 0]
click at [252, 88] on img "button" at bounding box center [252, 87] width 4 height 3
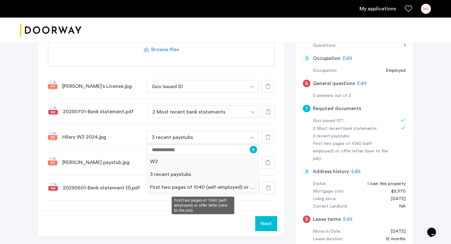
click at [227, 188] on div "First two pages of 1040 (self-employed) or offer letter (new to the job)" at bounding box center [203, 187] width 112 height 13
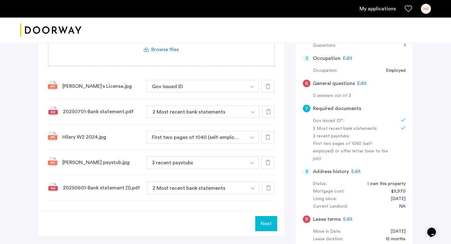
click at [263, 227] on button "Next" at bounding box center [266, 223] width 22 height 15
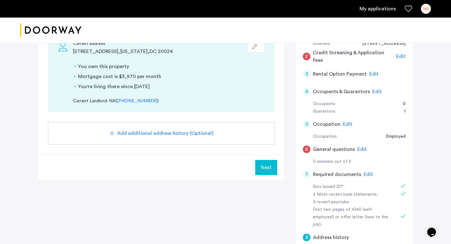
scroll to position [75, 0]
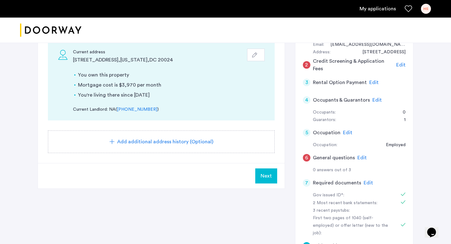
click at [360, 154] on div "Edit" at bounding box center [361, 158] width 9 height 8
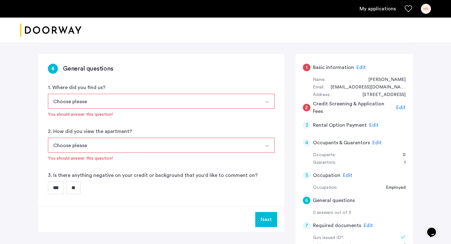
scroll to position [6, 0]
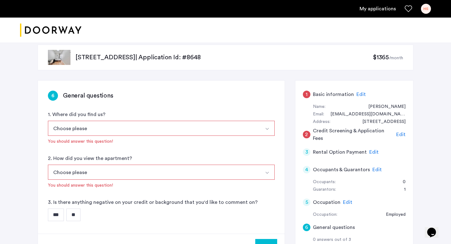
click at [400, 135] on span "Edit" at bounding box center [400, 134] width 9 height 5
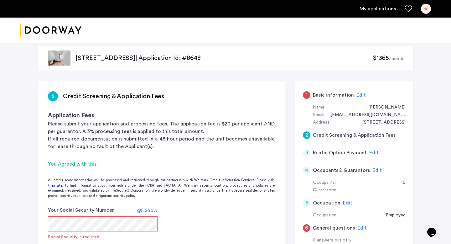
scroll to position [4, 0]
click at [360, 94] on span "Edit" at bounding box center [361, 95] width 9 height 5
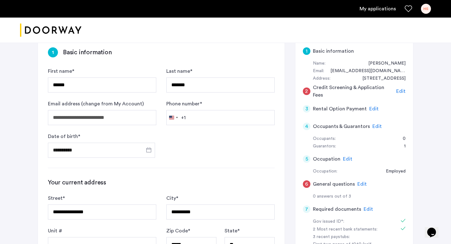
scroll to position [49, 0]
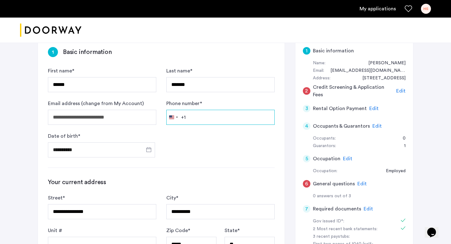
click at [222, 121] on input "Phone number *" at bounding box center [220, 117] width 108 height 15
type input "**********"
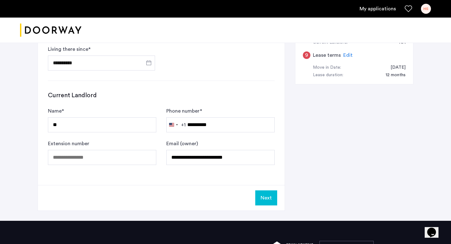
scroll to position [318, 0]
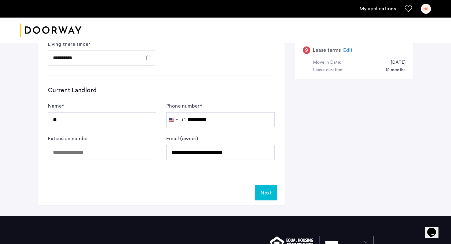
click at [262, 195] on button "Next" at bounding box center [266, 192] width 22 height 15
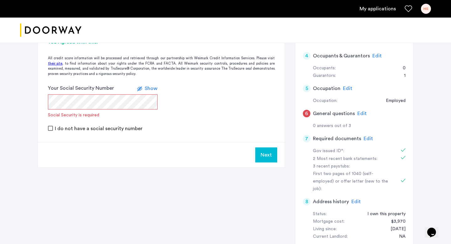
scroll to position [0, 0]
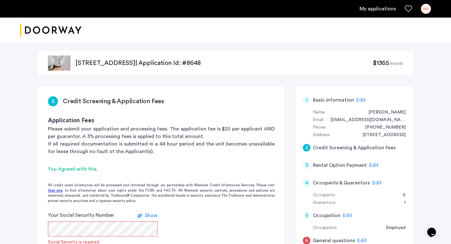
click at [426, 10] on div "HS" at bounding box center [426, 9] width 10 height 10
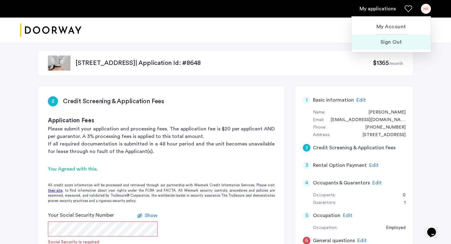
click at [399, 48] on button "Sign Out" at bounding box center [391, 41] width 79 height 15
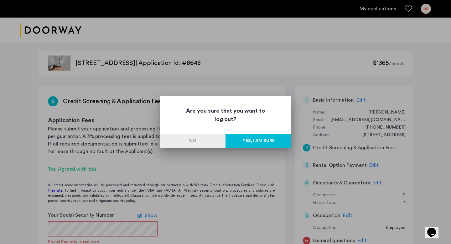
click at [246, 144] on button "Yes, I am sure" at bounding box center [259, 141] width 66 height 14
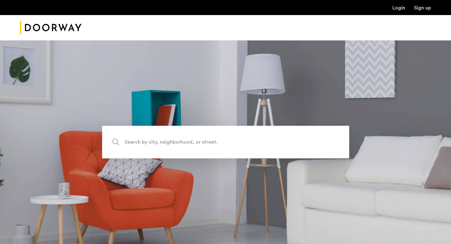
click at [398, 10] on link "Login" at bounding box center [399, 7] width 13 height 5
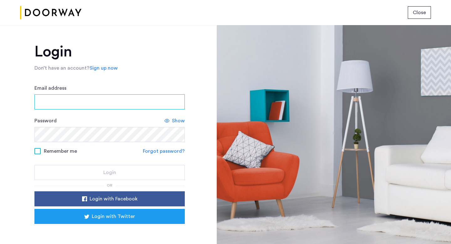
click at [150, 100] on input "Email address" at bounding box center [109, 101] width 150 height 15
type input "**********"
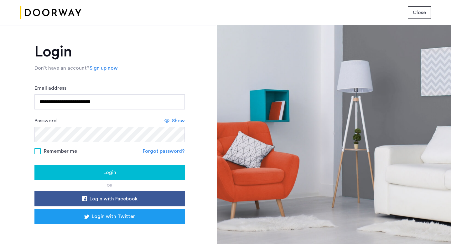
click at [164, 118] on div "Password Show" at bounding box center [109, 129] width 150 height 25
click at [165, 120] on icon at bounding box center [166, 120] width 5 height 5
click at [37, 153] on span at bounding box center [37, 151] width 6 height 6
click at [116, 175] on div "Login" at bounding box center [109, 173] width 140 height 8
